Goal: Find specific fact

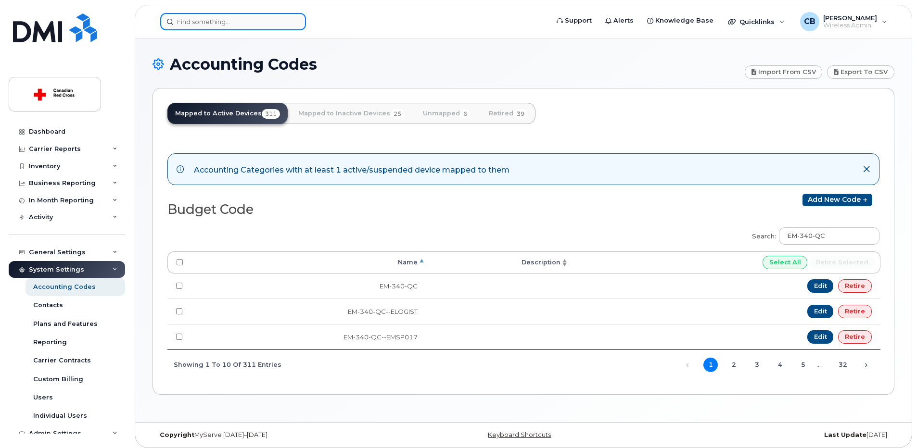
click at [212, 23] on input at bounding box center [233, 21] width 146 height 17
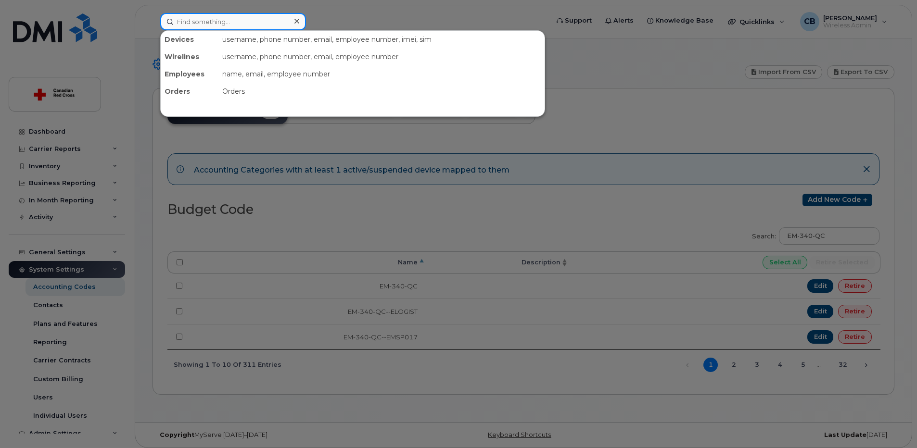
paste input "[PERSON_NAME]"
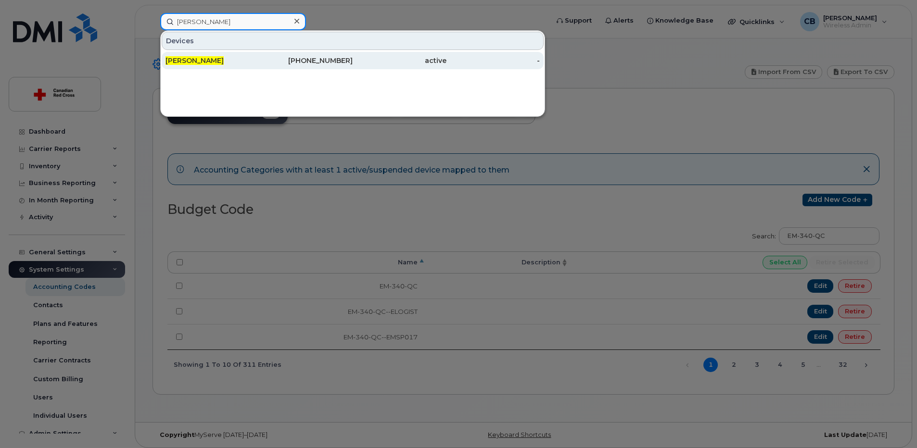
type input "[PERSON_NAME]"
click at [214, 56] on div "[PERSON_NAME]" at bounding box center [212, 61] width 94 height 10
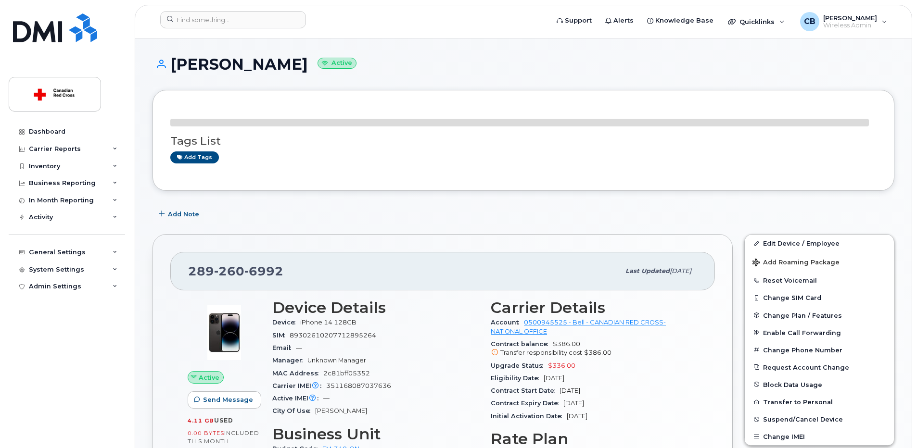
scroll to position [136, 0]
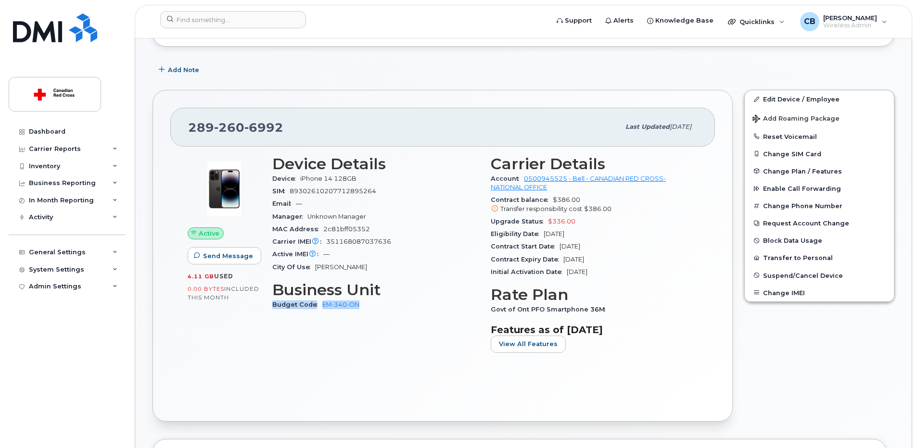
drag, startPoint x: 368, startPoint y: 304, endPoint x: 272, endPoint y: 309, distance: 96.8
click at [272, 309] on div "Device Details Device iPhone 14 128GB SIM 89302610207712895264 Email — Manager …" at bounding box center [375, 258] width 218 height 217
copy div "Budget Code EM-340-ON"
